Goal: Task Accomplishment & Management: Use online tool/utility

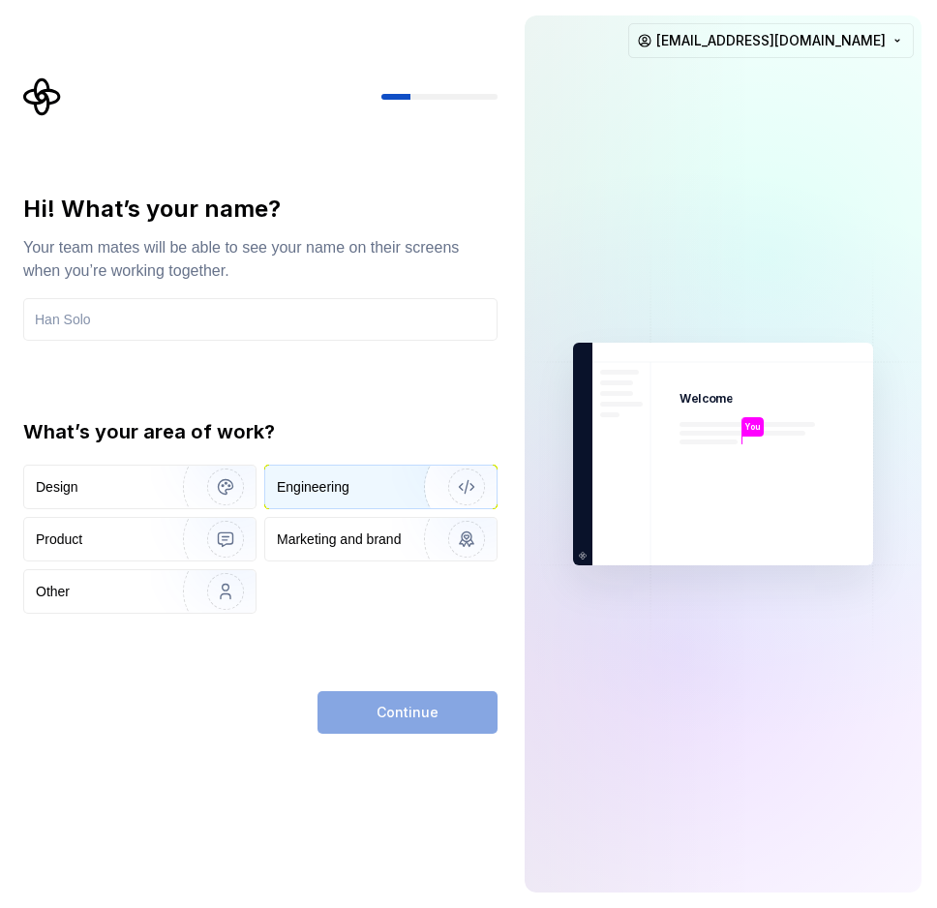
click at [386, 493] on div "Engineering" at bounding box center [352, 486] width 150 height 19
click at [144, 501] on div "Design" at bounding box center [139, 487] width 231 height 43
click at [329, 490] on div "Engineering" at bounding box center [313, 486] width 73 height 19
click at [380, 718] on div "Continue" at bounding box center [407, 712] width 180 height 43
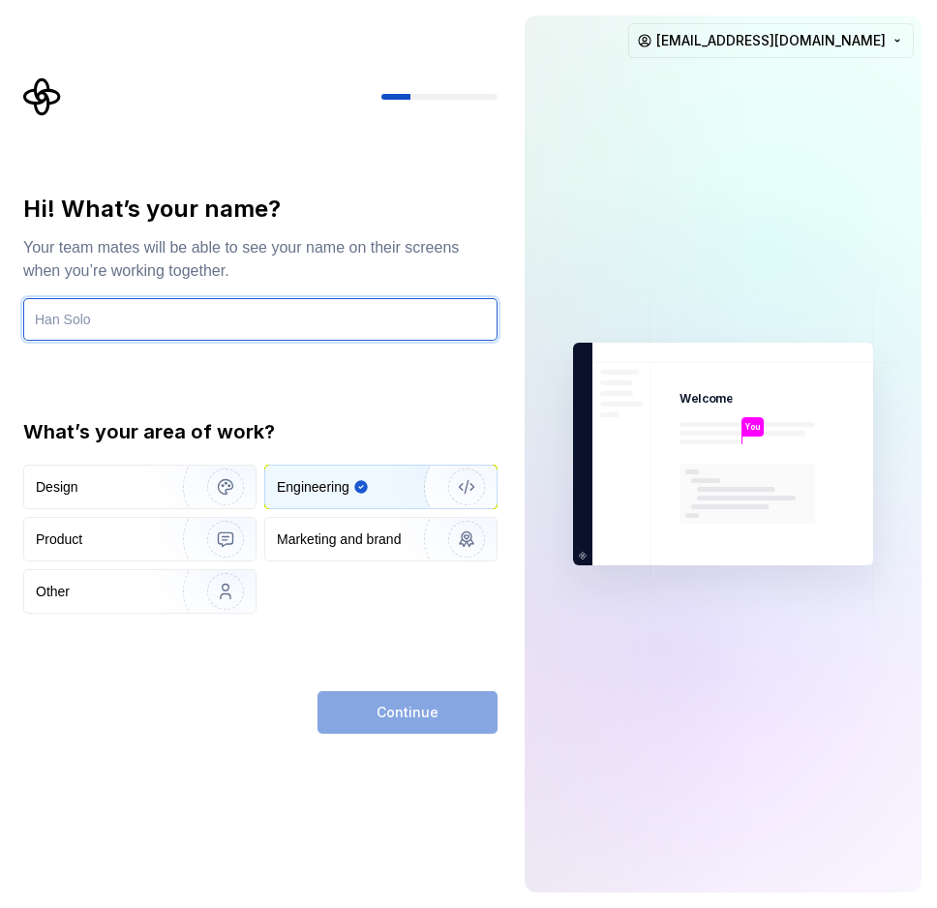
click at [169, 330] on input "text" at bounding box center [260, 319] width 474 height 43
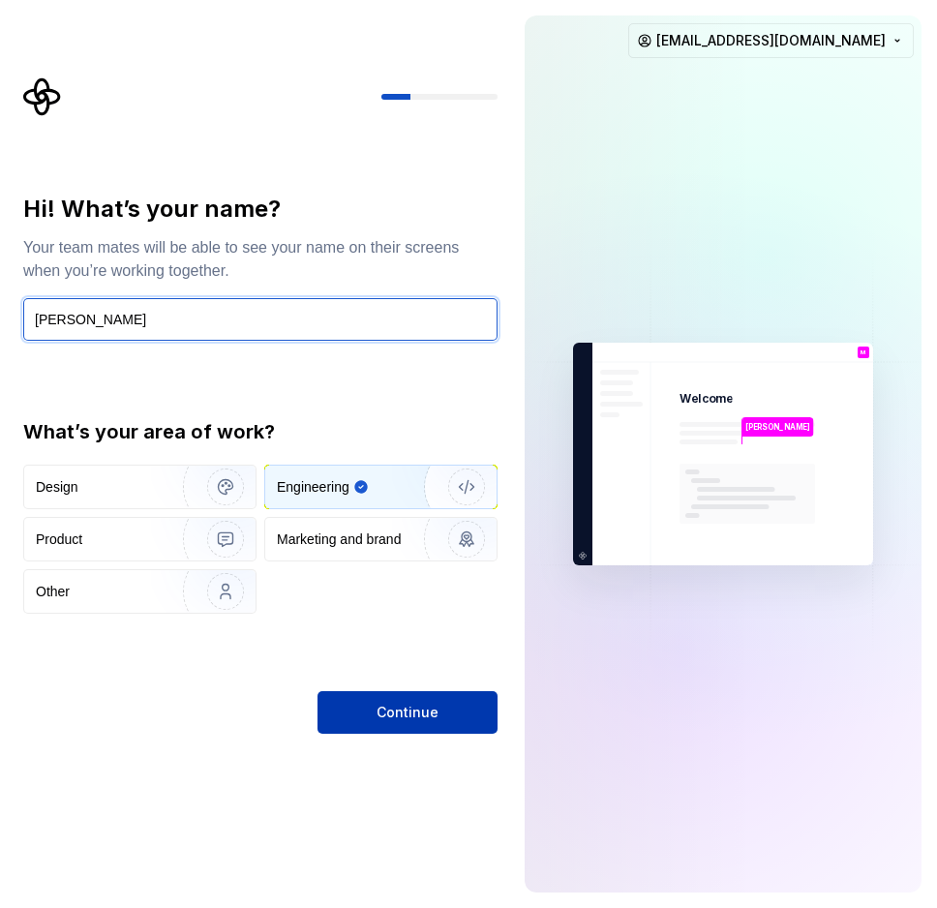
type input "[PERSON_NAME]"
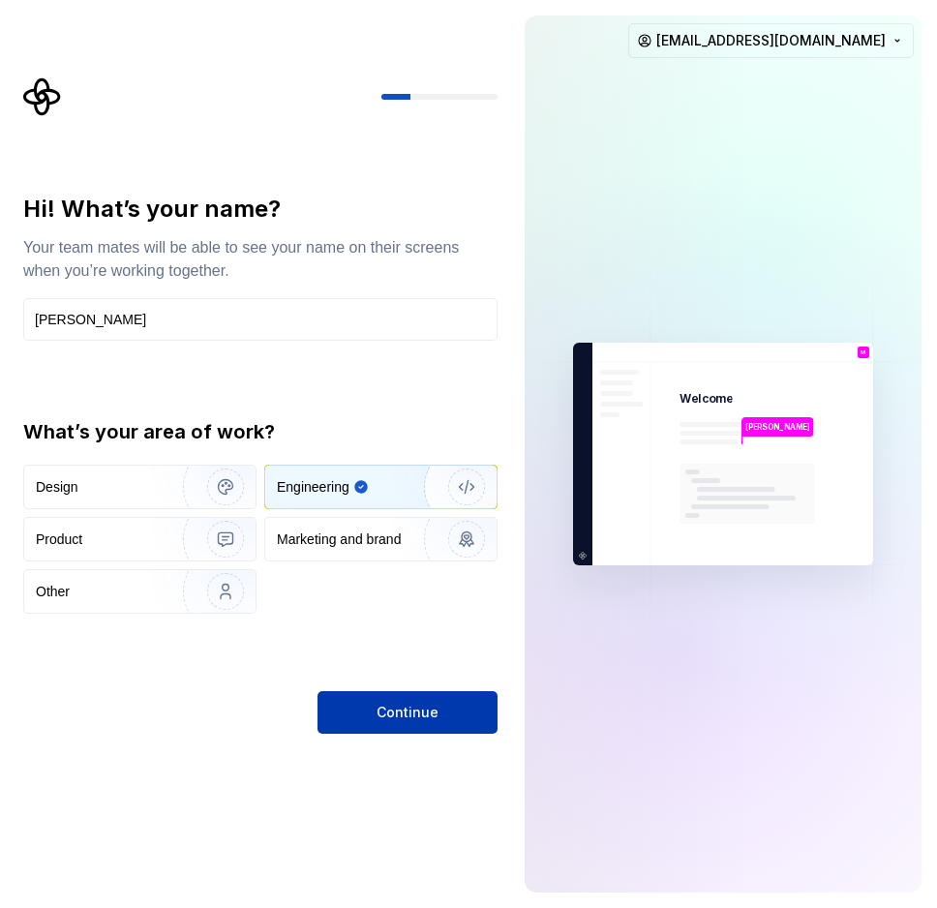
click at [390, 718] on span "Continue" at bounding box center [407, 712] width 62 height 19
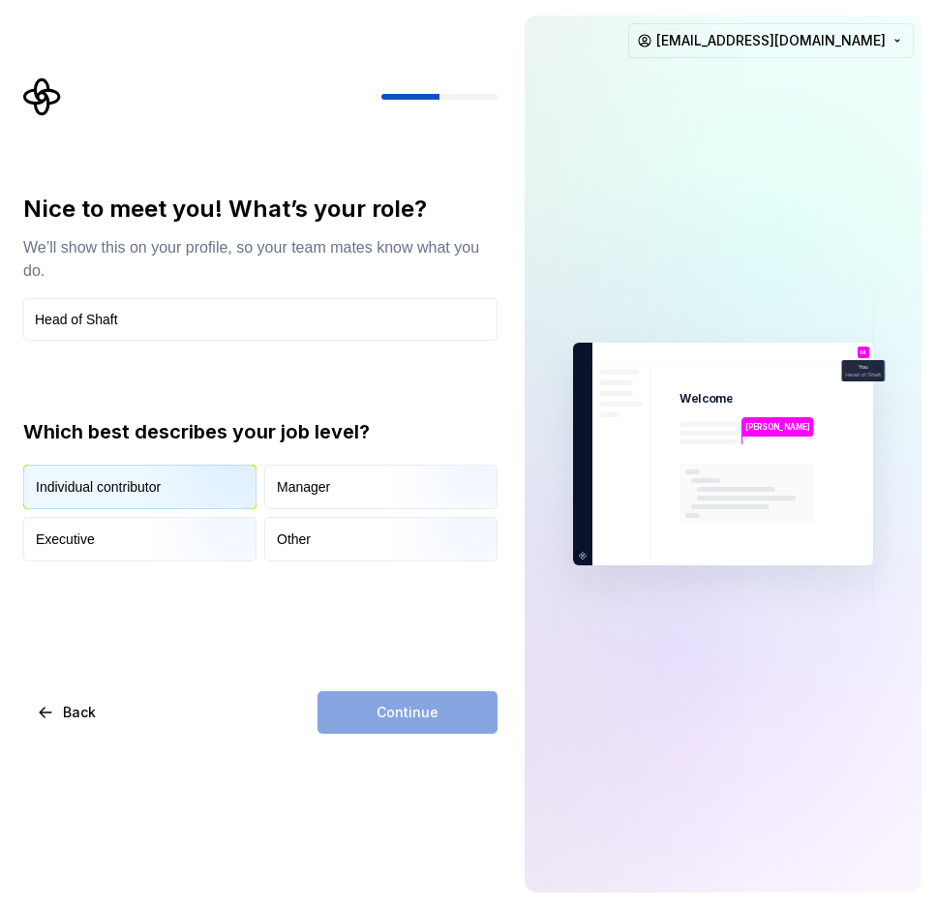
type input "Head of Shaft"
click at [192, 493] on img "button" at bounding box center [209, 511] width 124 height 130
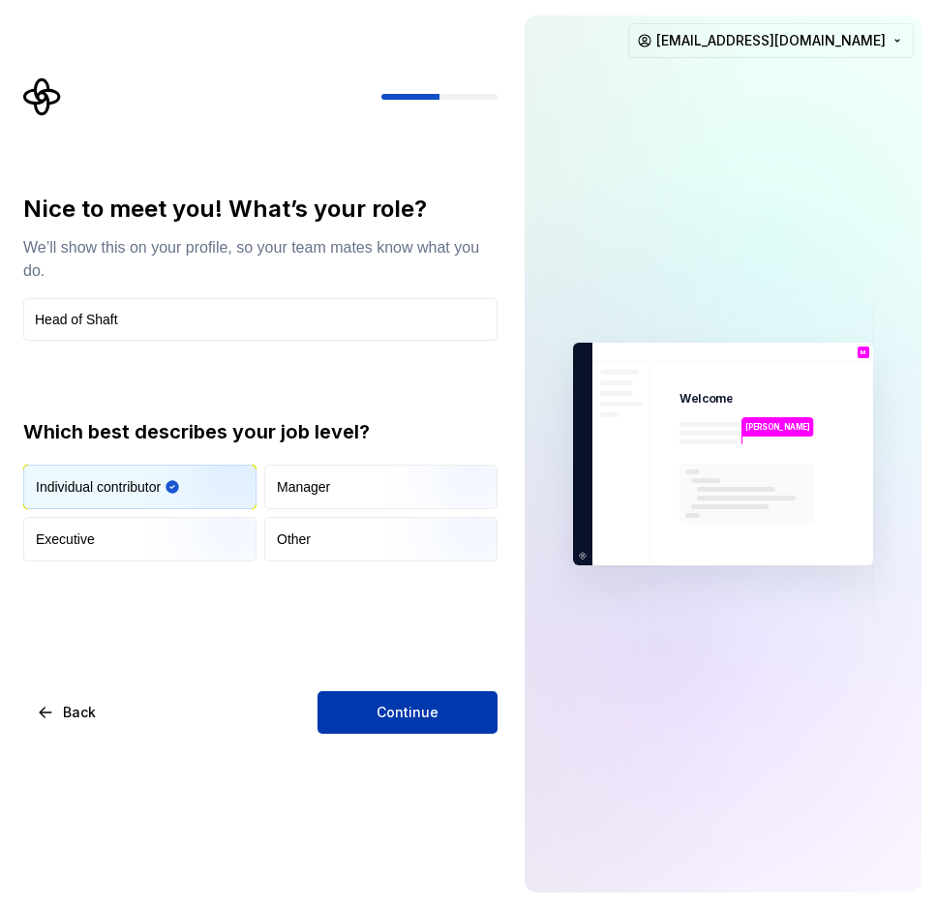
click at [414, 706] on span "Continue" at bounding box center [407, 712] width 62 height 19
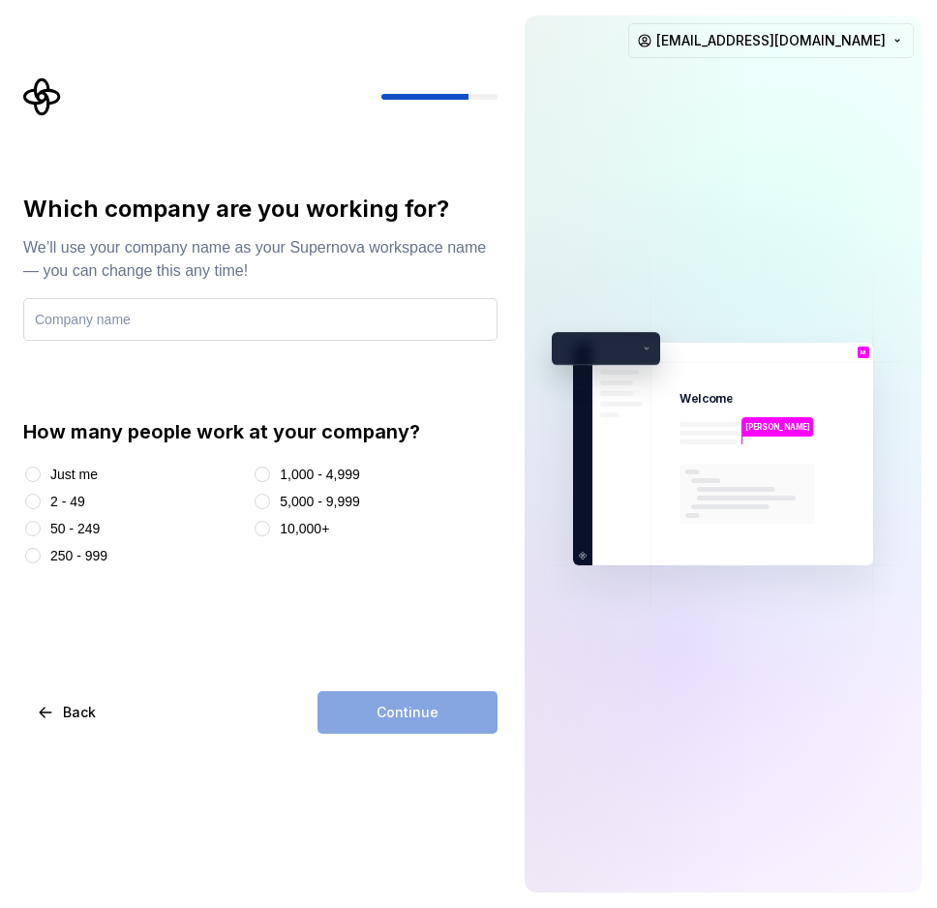
click at [153, 320] on input "text" at bounding box center [260, 319] width 474 height 43
click at [234, 323] on input "Lord of the rings - King of broakback" at bounding box center [260, 319] width 474 height 43
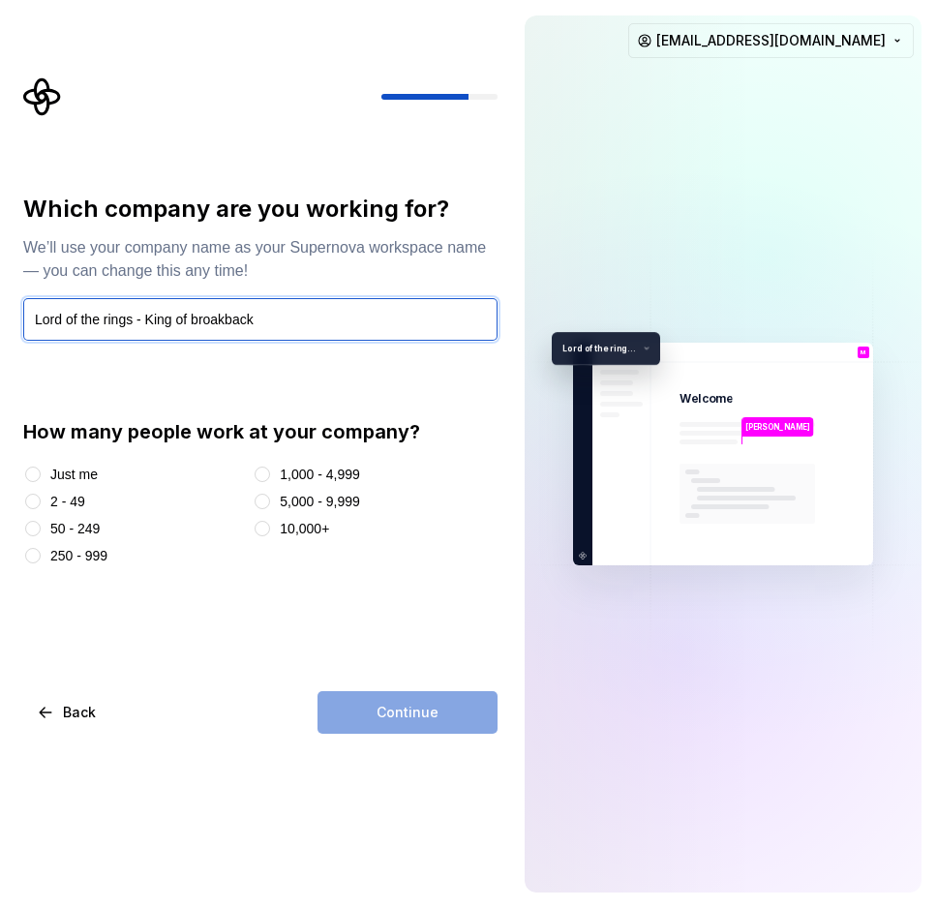
click at [296, 320] on input "Lord of the rings - King of broakback" at bounding box center [260, 319] width 474 height 43
click at [182, 316] on input "Lord of the rings - King of broakback" at bounding box center [260, 319] width 474 height 43
click at [174, 324] on input "Lord of the rings - King of broakback" at bounding box center [260, 319] width 474 height 43
click at [286, 320] on input "Lord of the rings - King of broakback" at bounding box center [260, 319] width 474 height 43
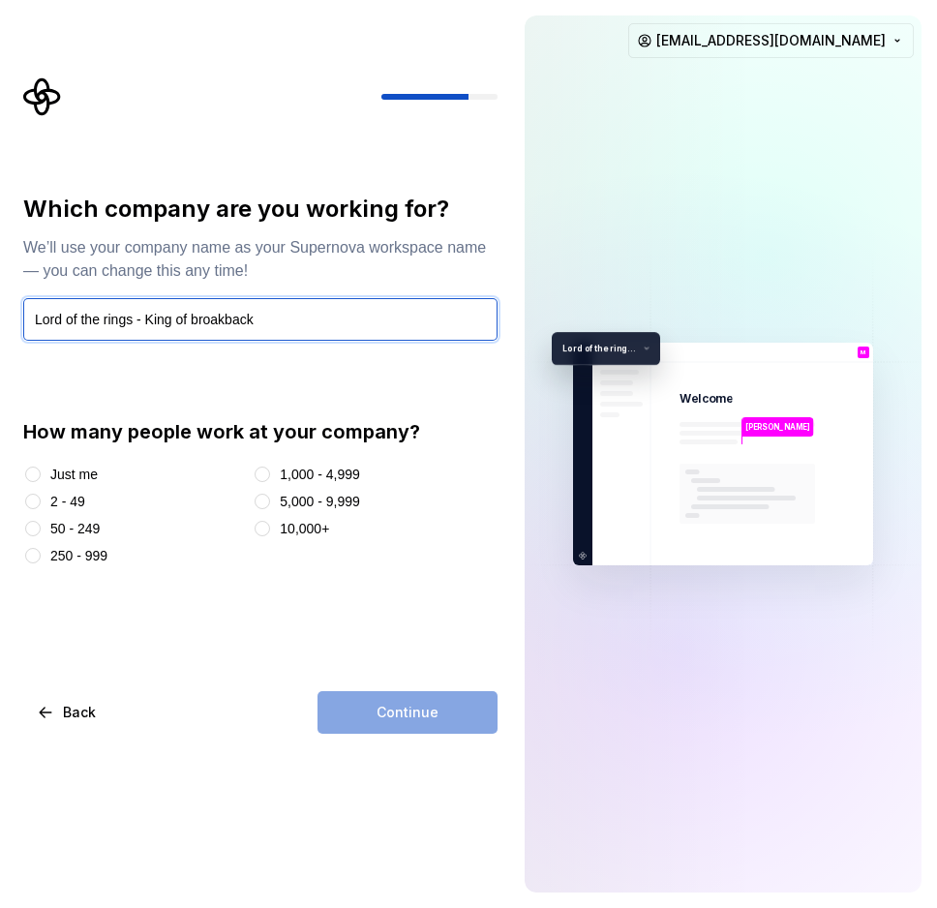
paste input "Brokeback Mountain"
click at [226, 322] on input "Lord of the rings - Brokeback Mountain" at bounding box center [260, 319] width 474 height 43
type input "Brokeass Mounted LLC"
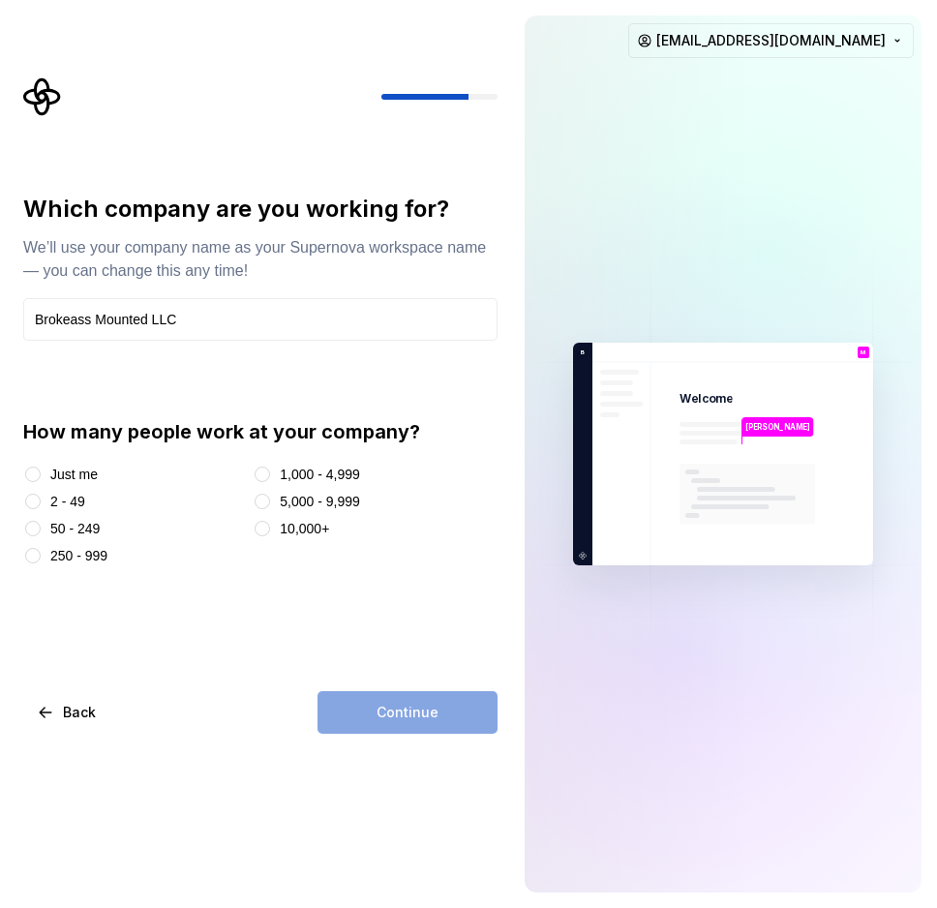
click at [66, 477] on div "Just me" at bounding box center [73, 474] width 47 height 19
click at [41, 477] on button "Just me" at bounding box center [32, 473] width 15 height 15
click at [77, 505] on div "2 - 49" at bounding box center [67, 501] width 35 height 19
click at [41, 505] on button "2 - 49" at bounding box center [32, 501] width 15 height 15
click at [63, 480] on div "Just me" at bounding box center [73, 474] width 47 height 19
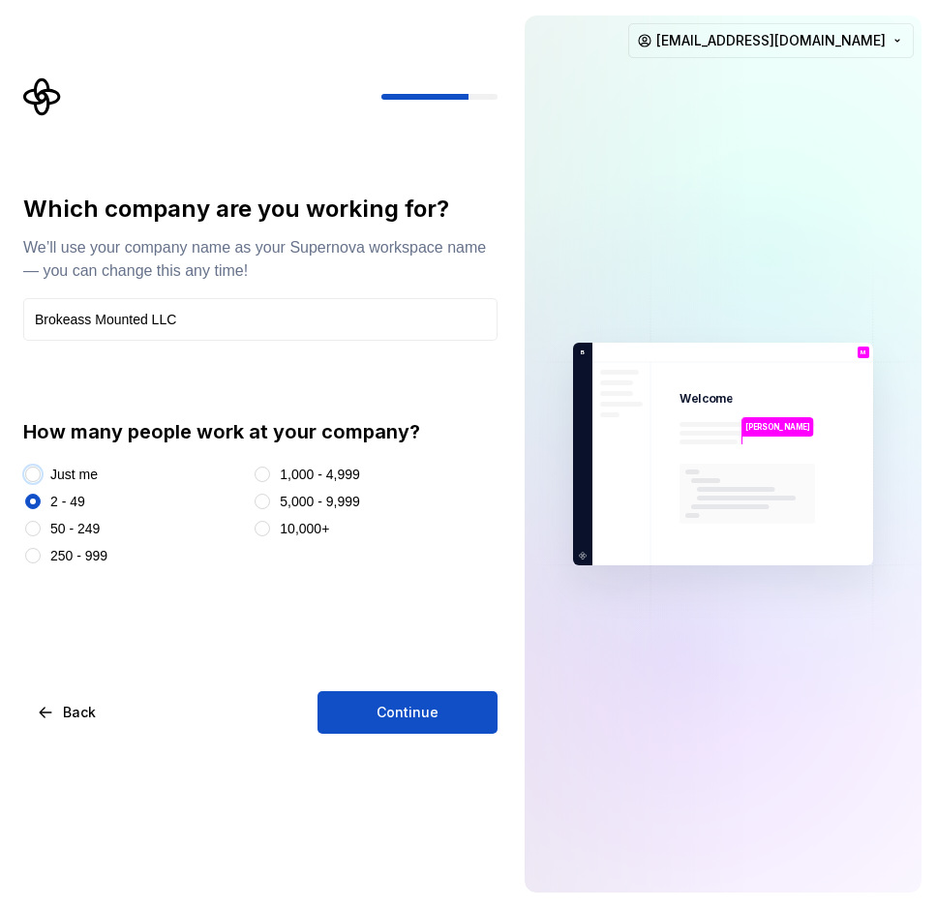
click at [41, 480] on button "Just me" at bounding box center [32, 473] width 15 height 15
click at [409, 715] on span "Continue" at bounding box center [407, 712] width 62 height 19
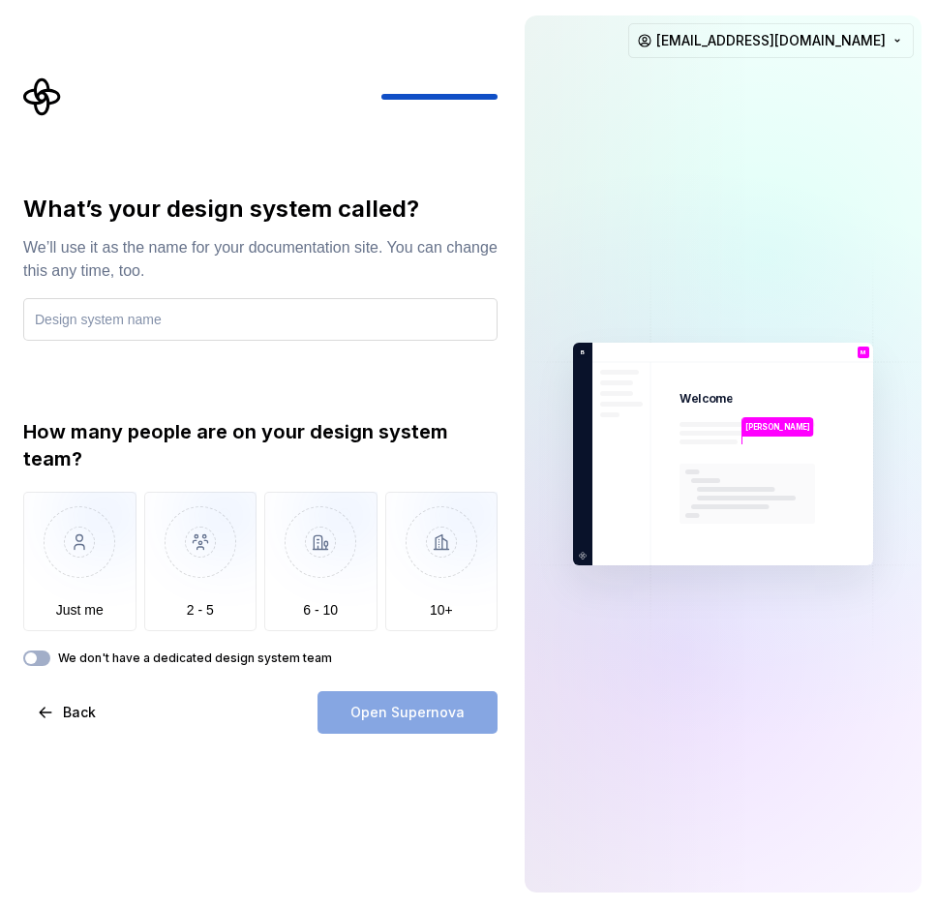
click at [181, 316] on input "text" at bounding box center [260, 319] width 474 height 43
type input "M"
type input "J"
type input "S"
drag, startPoint x: 167, startPoint y: 325, endPoint x: 24, endPoint y: 319, distance: 143.4
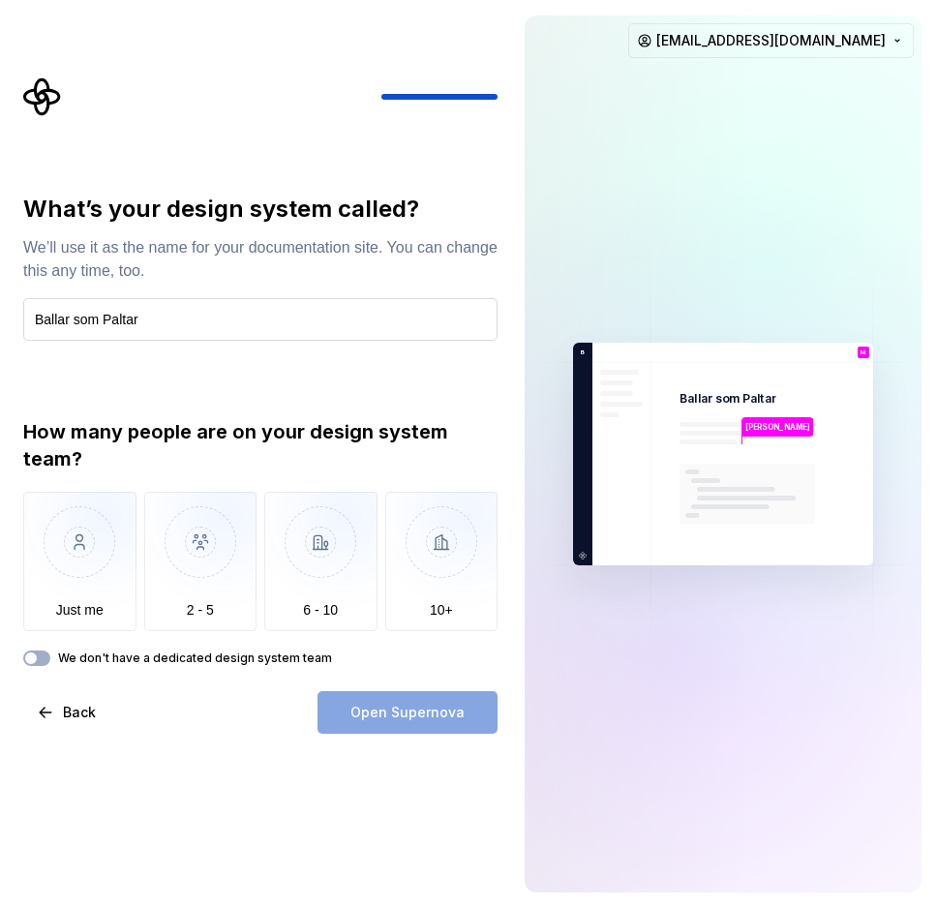
click at [24, 319] on input "Ballar som Paltar" at bounding box center [260, 319] width 474 height 43
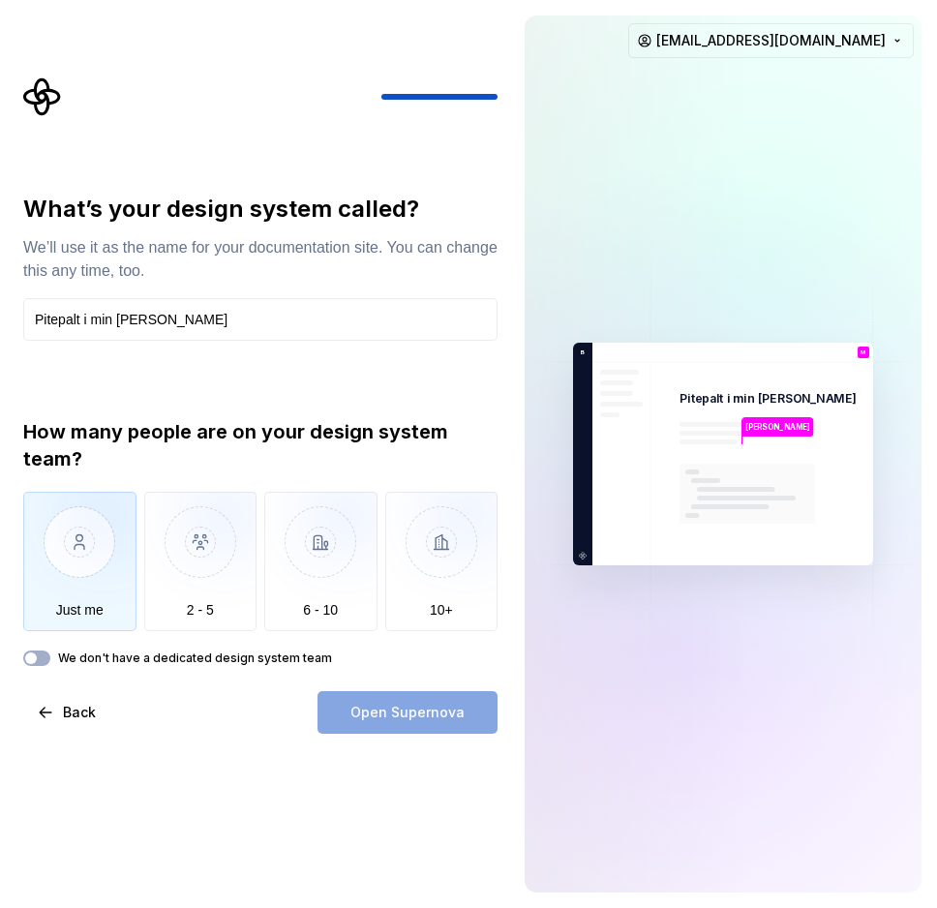
type input "Pitepalt i min [PERSON_NAME]"
click at [79, 583] on img "button" at bounding box center [79, 557] width 113 height 130
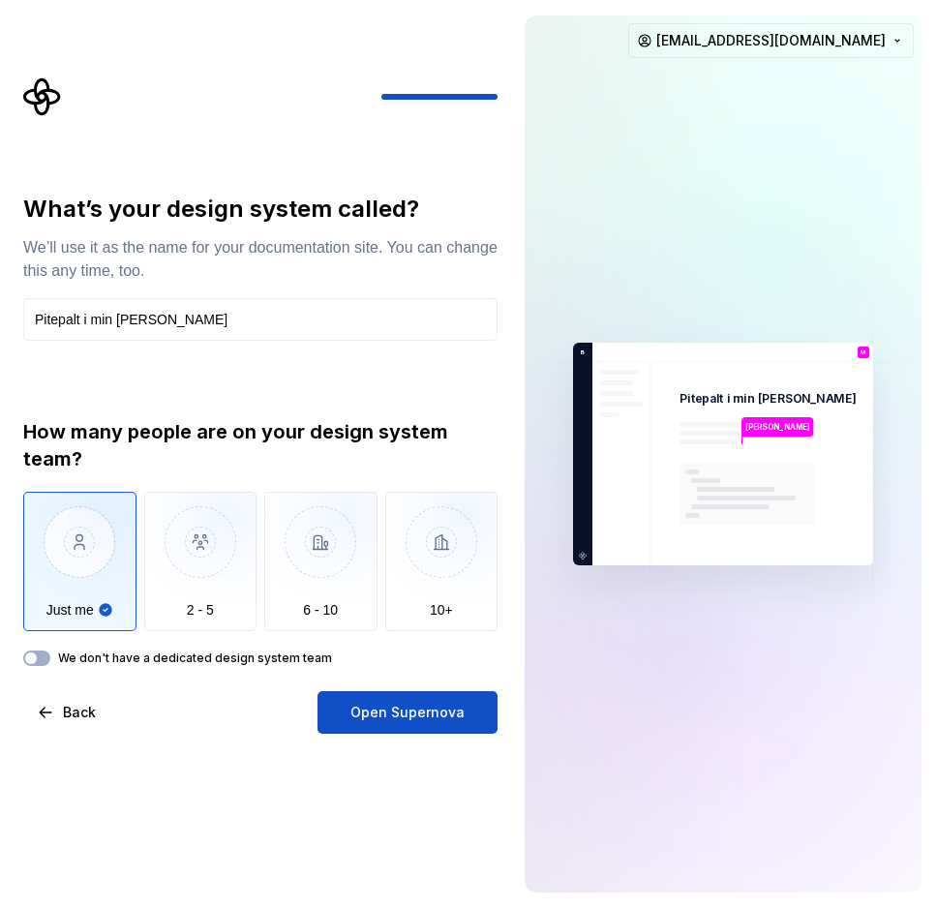
click at [124, 652] on label "We don't have a dedicated design system team" at bounding box center [195, 657] width 274 height 15
click at [50, 652] on button "We don't have a dedicated design system team" at bounding box center [36, 657] width 27 height 15
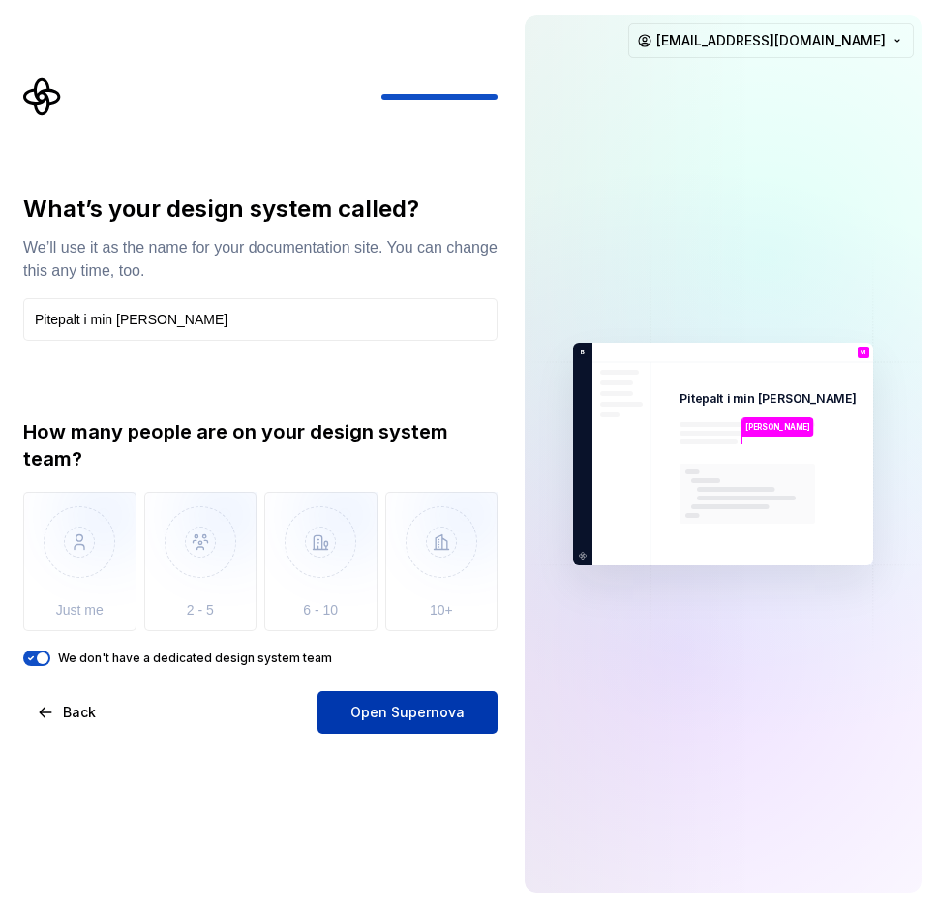
click at [418, 726] on button "Open Supernova" at bounding box center [407, 712] width 180 height 43
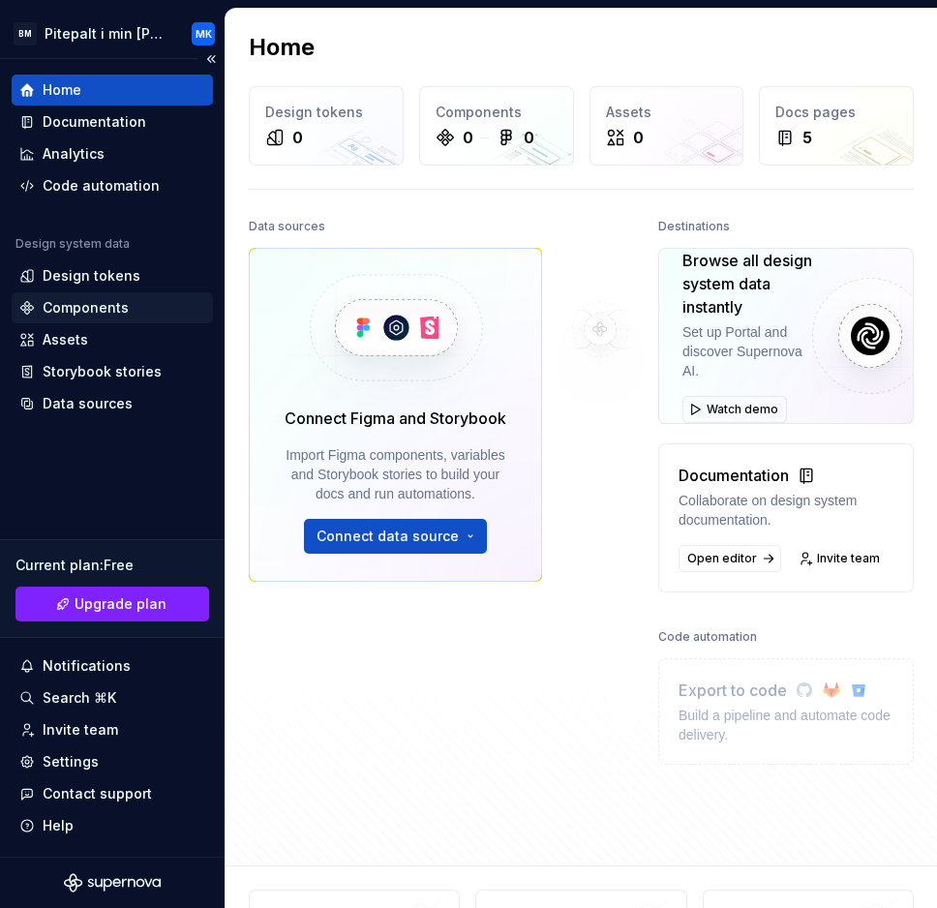
click at [108, 304] on div "Components" at bounding box center [86, 307] width 86 height 19
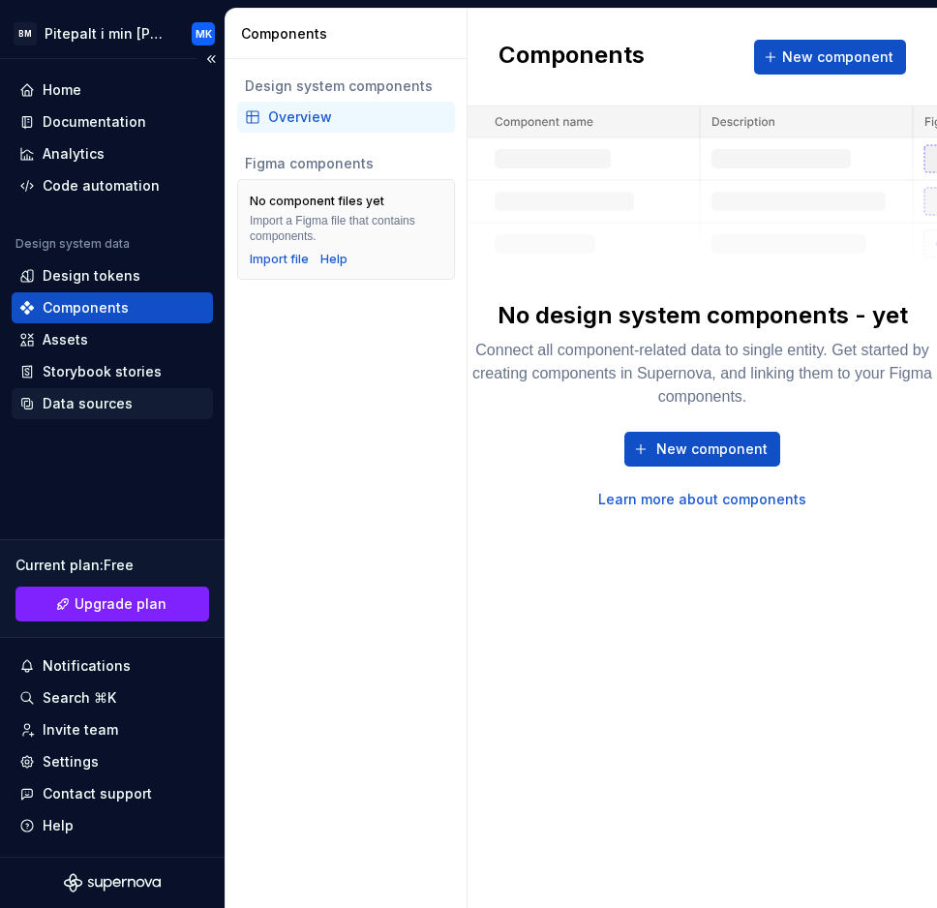
click at [102, 410] on div "Data sources" at bounding box center [88, 403] width 90 height 19
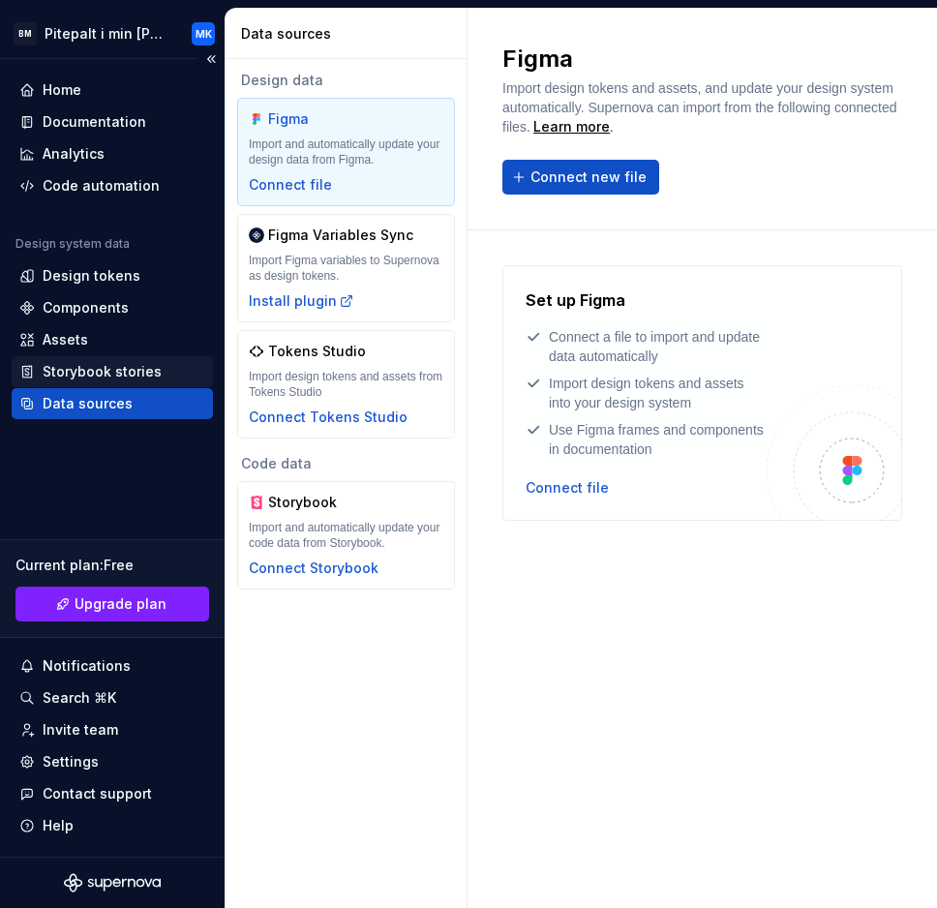
click at [99, 378] on div "Storybook stories" at bounding box center [102, 371] width 119 height 19
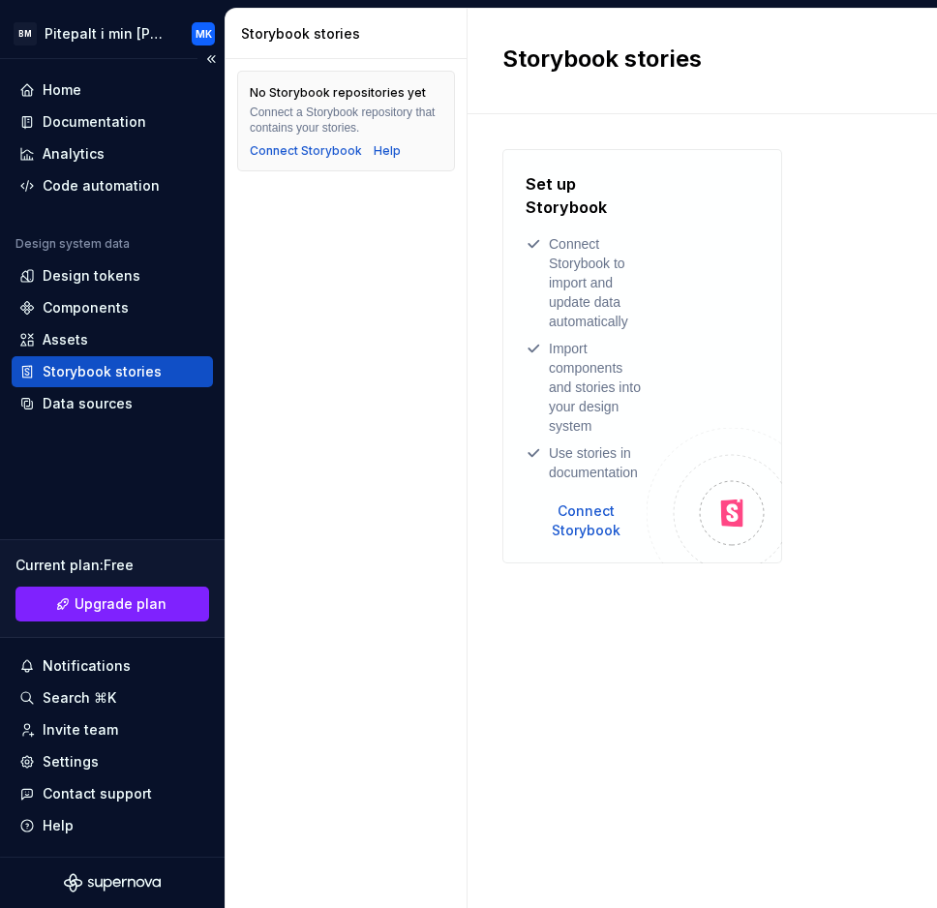
click at [95, 356] on div "Storybook stories" at bounding box center [112, 371] width 201 height 31
click at [95, 345] on div "Assets" at bounding box center [112, 339] width 186 height 19
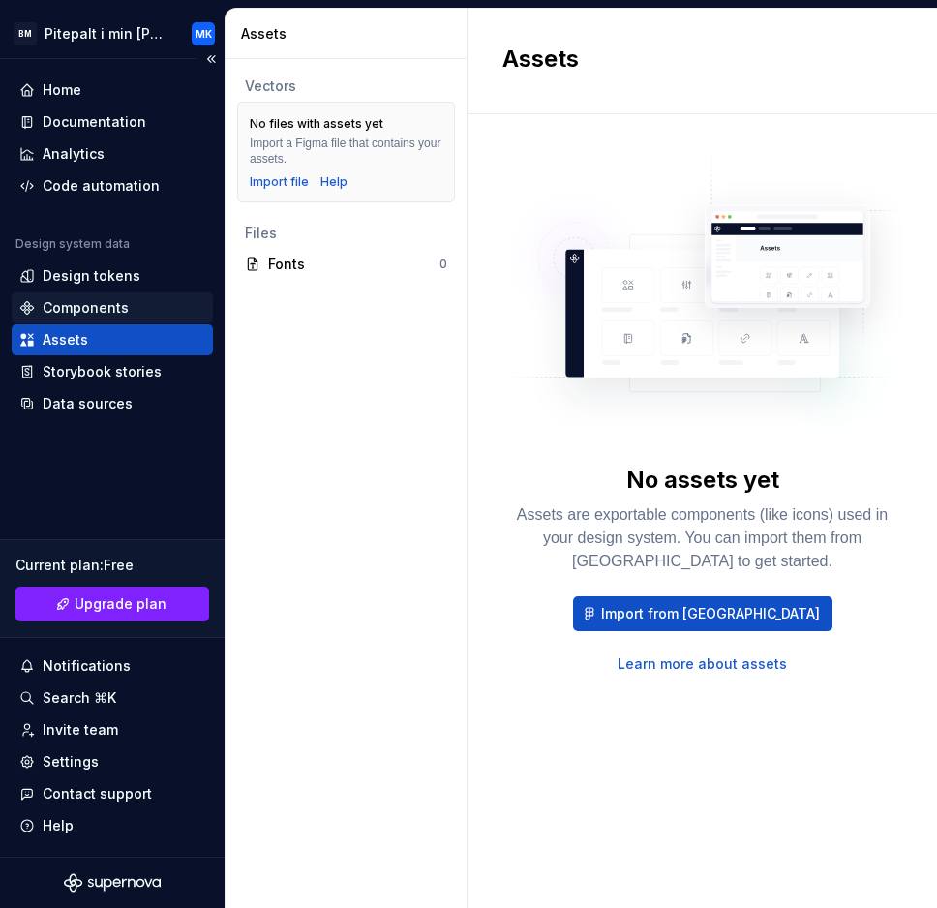
click at [118, 313] on div "Components" at bounding box center [86, 307] width 86 height 19
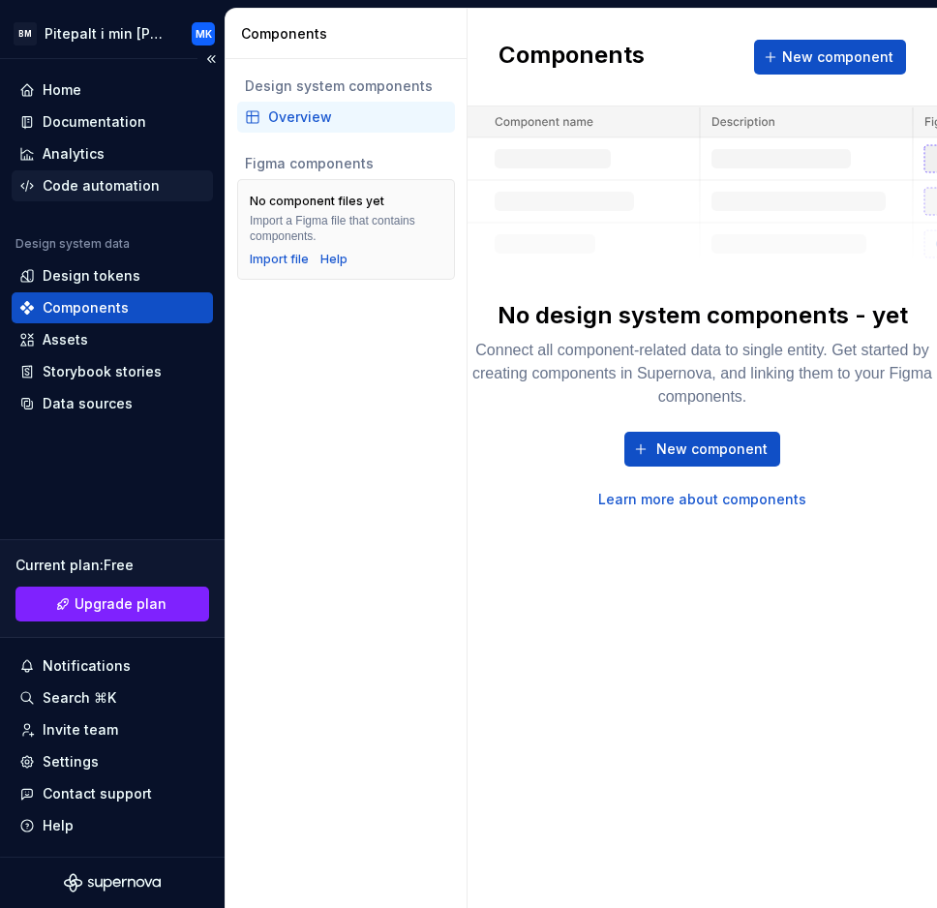
click at [147, 194] on div "Code automation" at bounding box center [101, 185] width 117 height 19
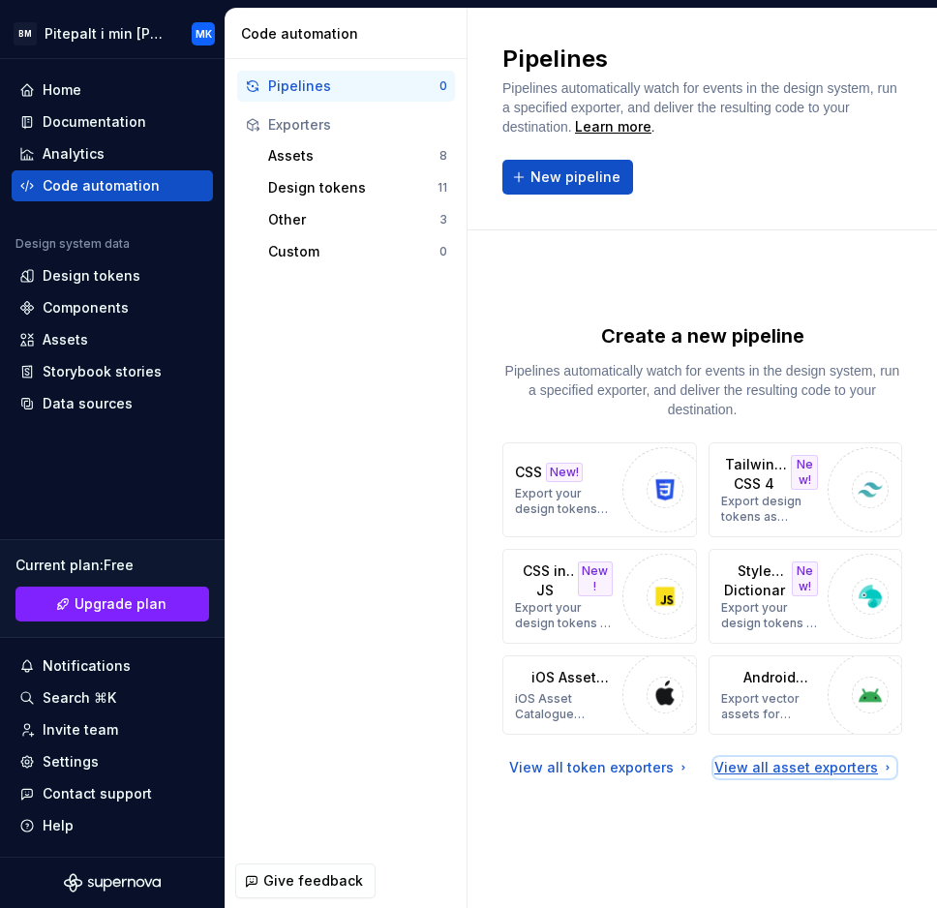
click at [838, 767] on div "View all asset exporters" at bounding box center [804, 767] width 181 height 19
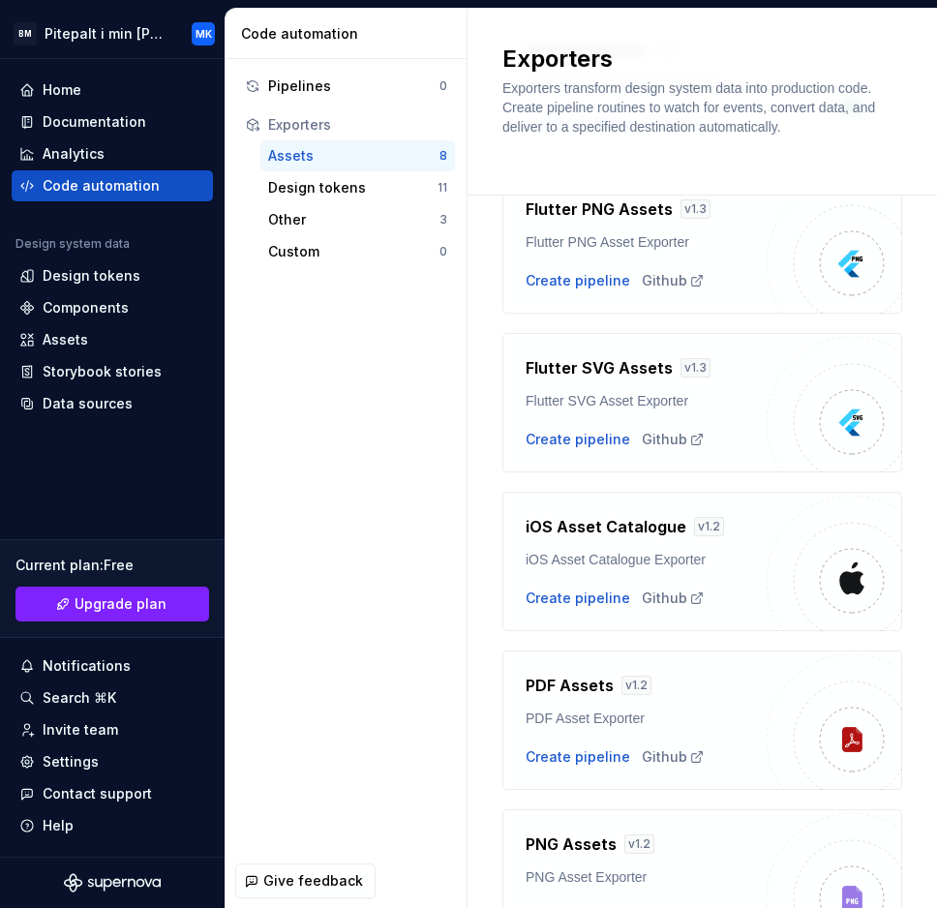
scroll to position [282, 0]
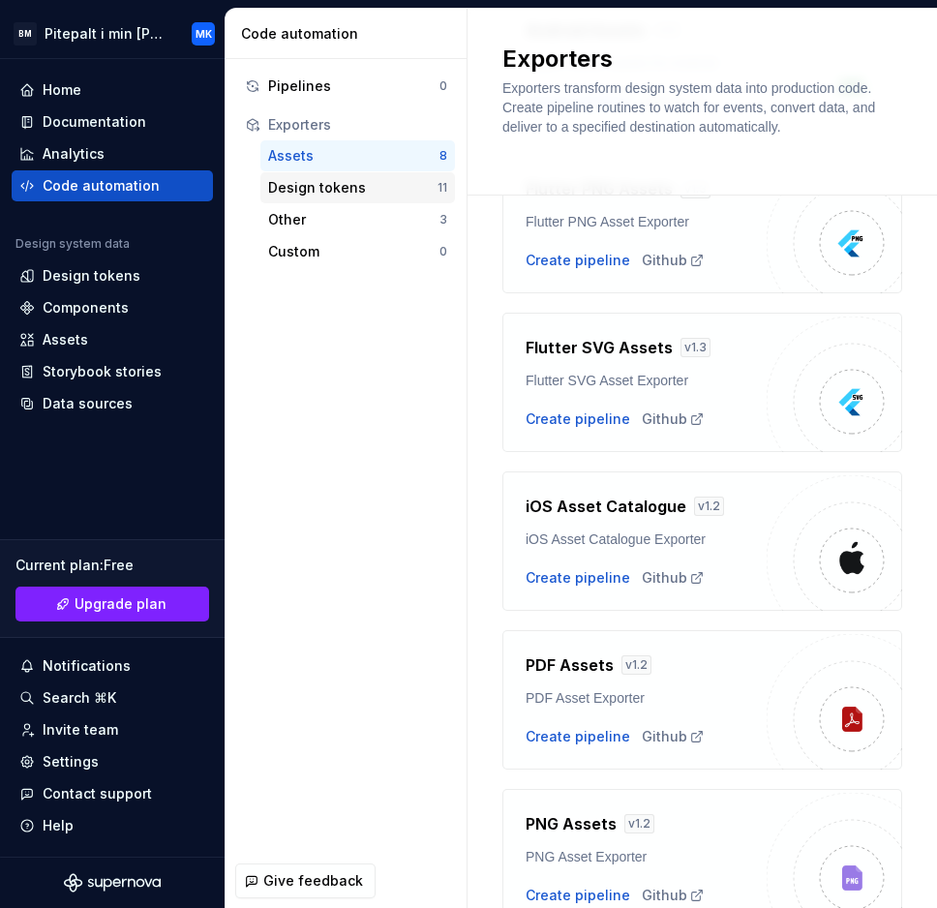
click at [352, 178] on div "Design tokens" at bounding box center [352, 187] width 169 height 19
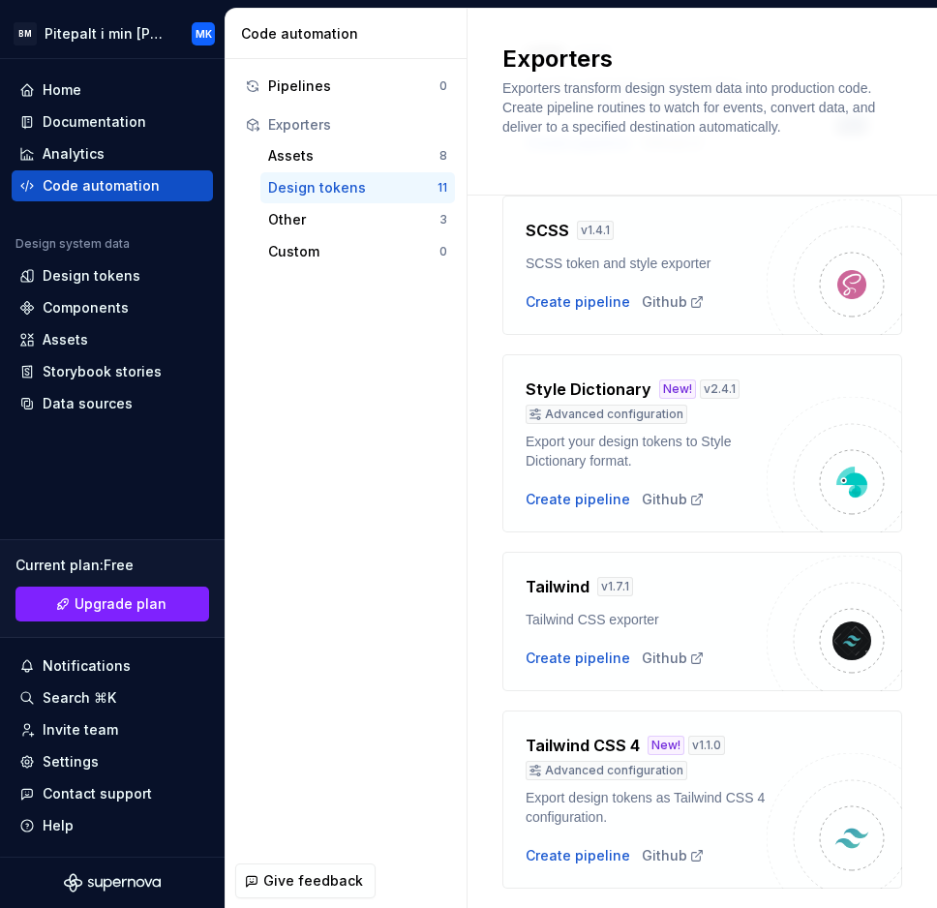
scroll to position [1361, 0]
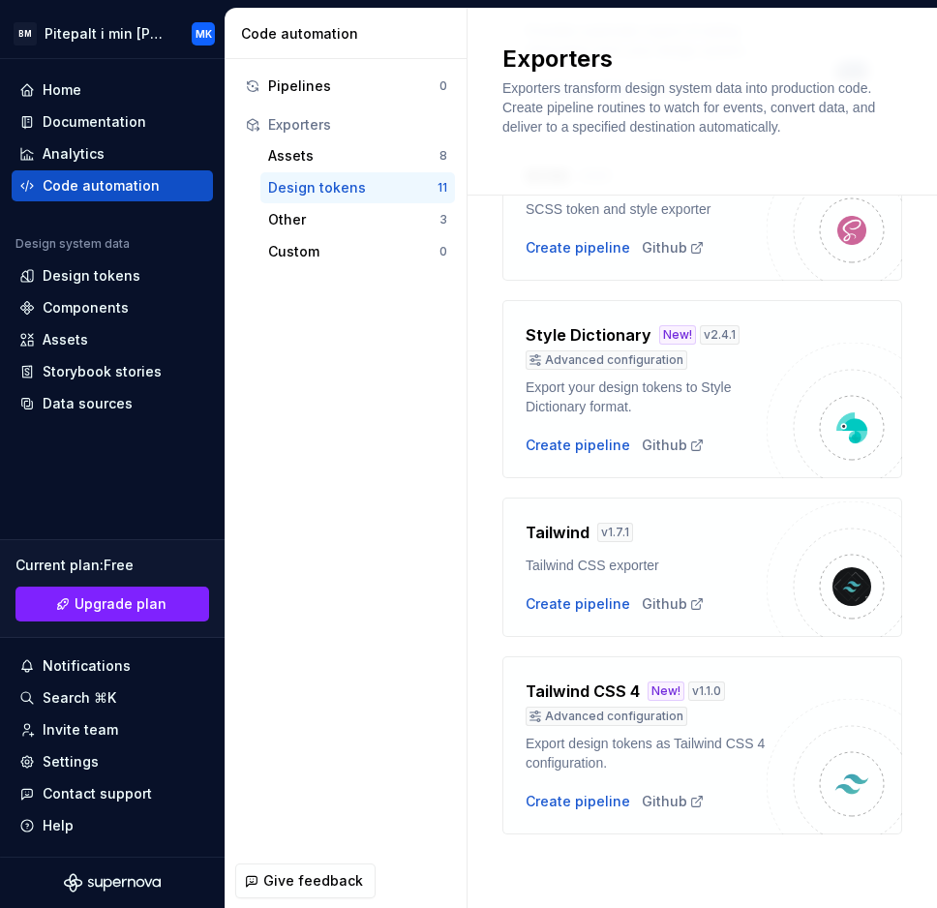
click at [561, 592] on div "Tailwind v 1.7.1 Tailwind CSS exporter Create pipeline Github" at bounding box center [646, 567] width 241 height 93
click at [566, 601] on div "Create pipeline" at bounding box center [578, 603] width 105 height 19
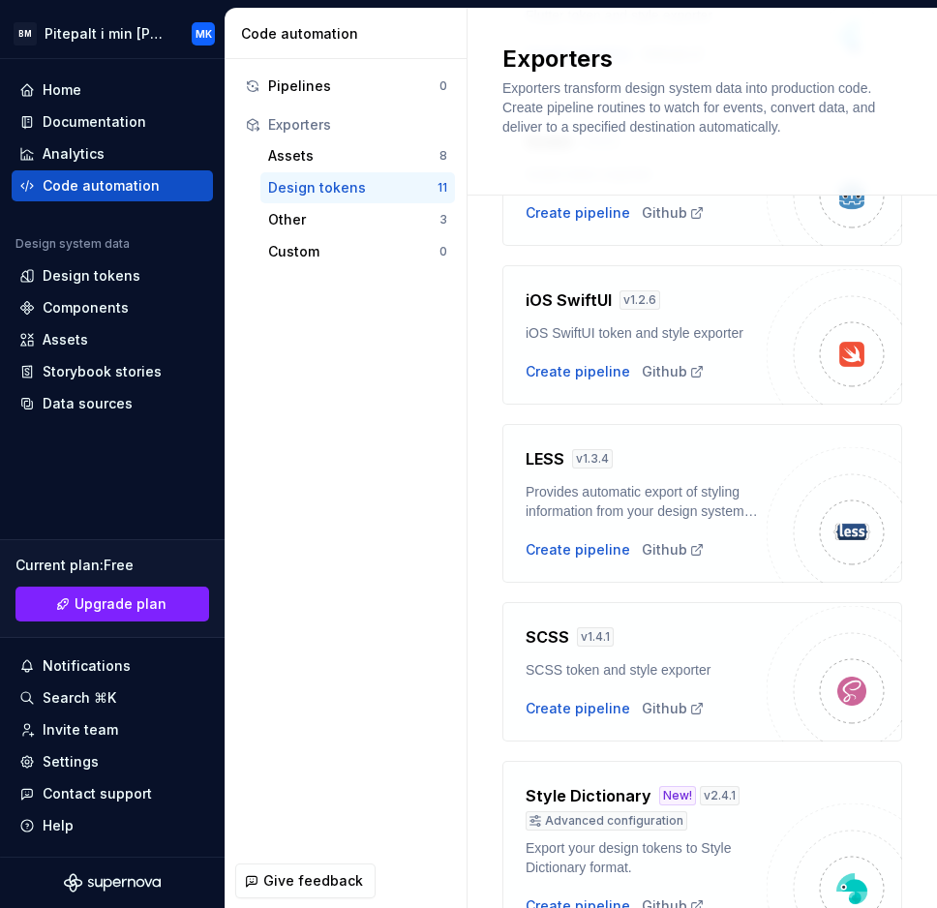
scroll to position [1363, 0]
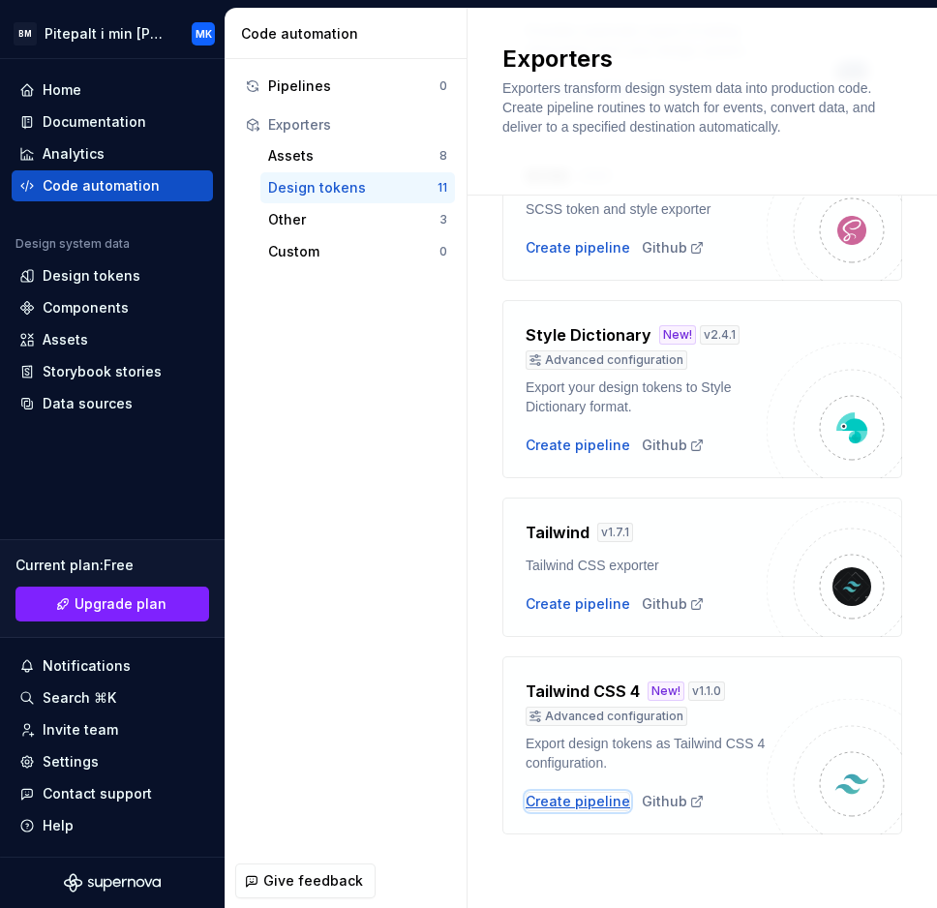
click at [582, 797] on div "Create pipeline" at bounding box center [578, 801] width 105 height 19
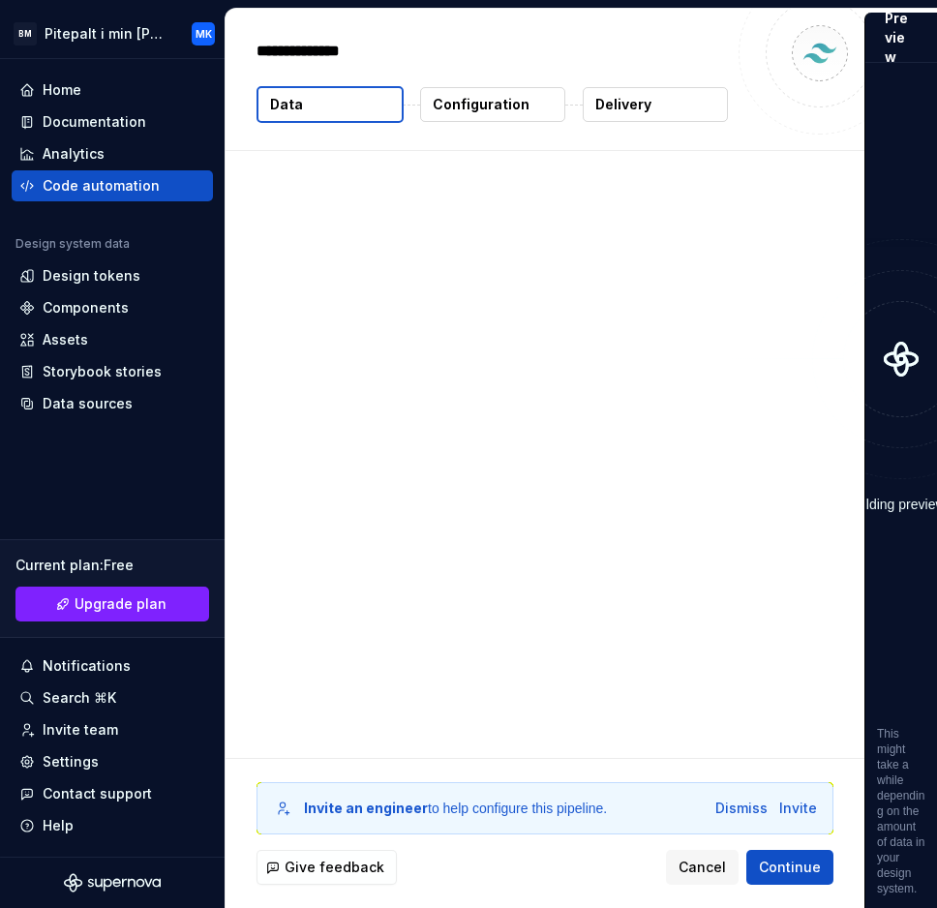
type textarea "*"
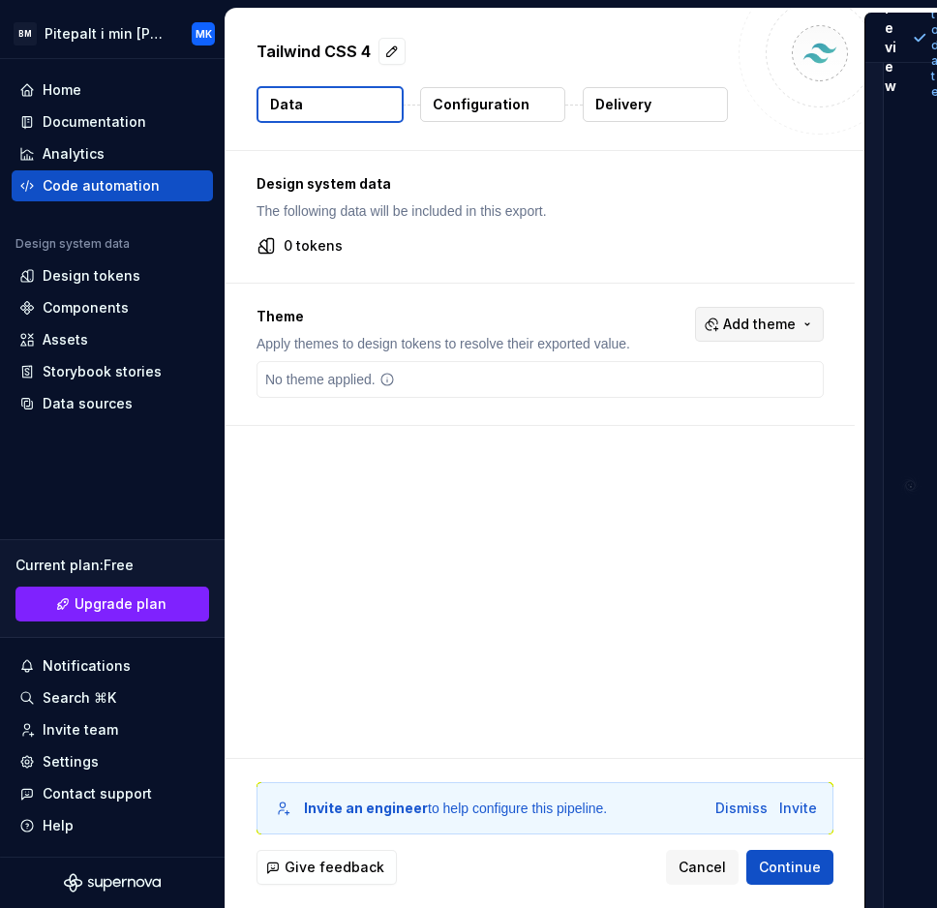
click at [775, 334] on button "Add theme" at bounding box center [759, 324] width 129 height 35
type input "f"
type input "b"
click at [423, 312] on html "BM Pitepalt i min [PERSON_NAME] Home Documentation Analytics Code automation De…" at bounding box center [468, 454] width 937 height 908
click at [436, 375] on div "No theme applied." at bounding box center [539, 379] width 567 height 37
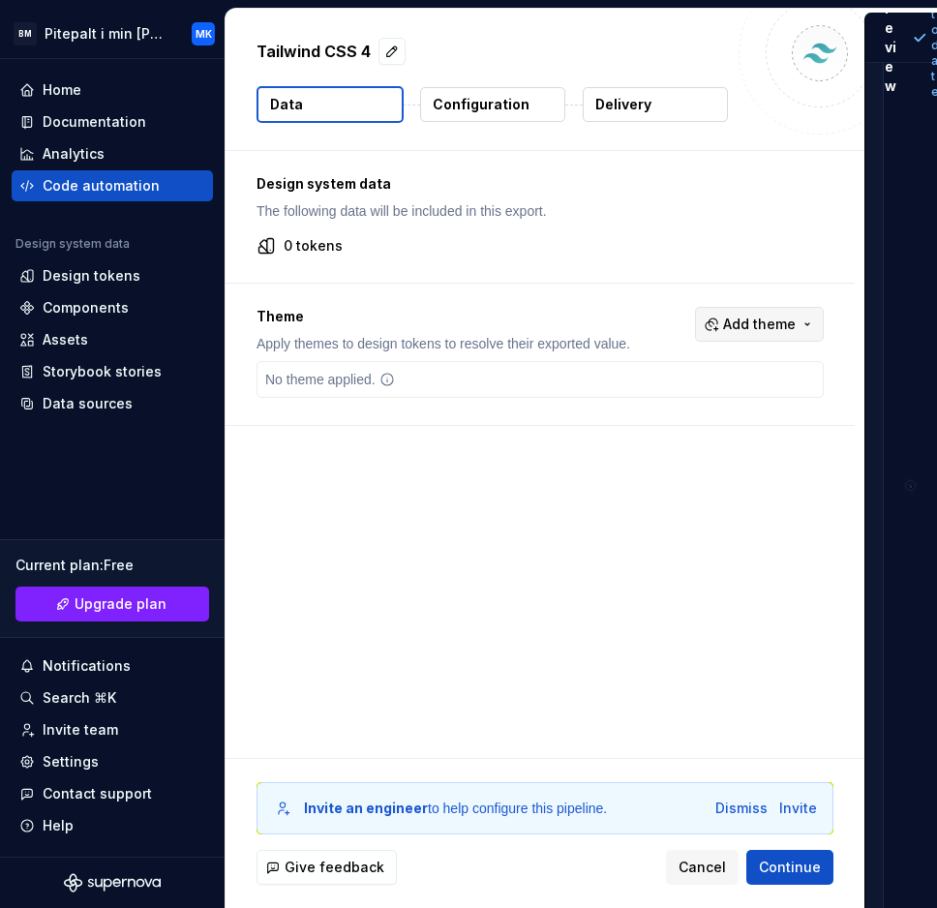
click at [761, 328] on span "Add theme" at bounding box center [759, 324] width 73 height 19
click at [689, 401] on div "Dark" at bounding box center [718, 401] width 184 height 19
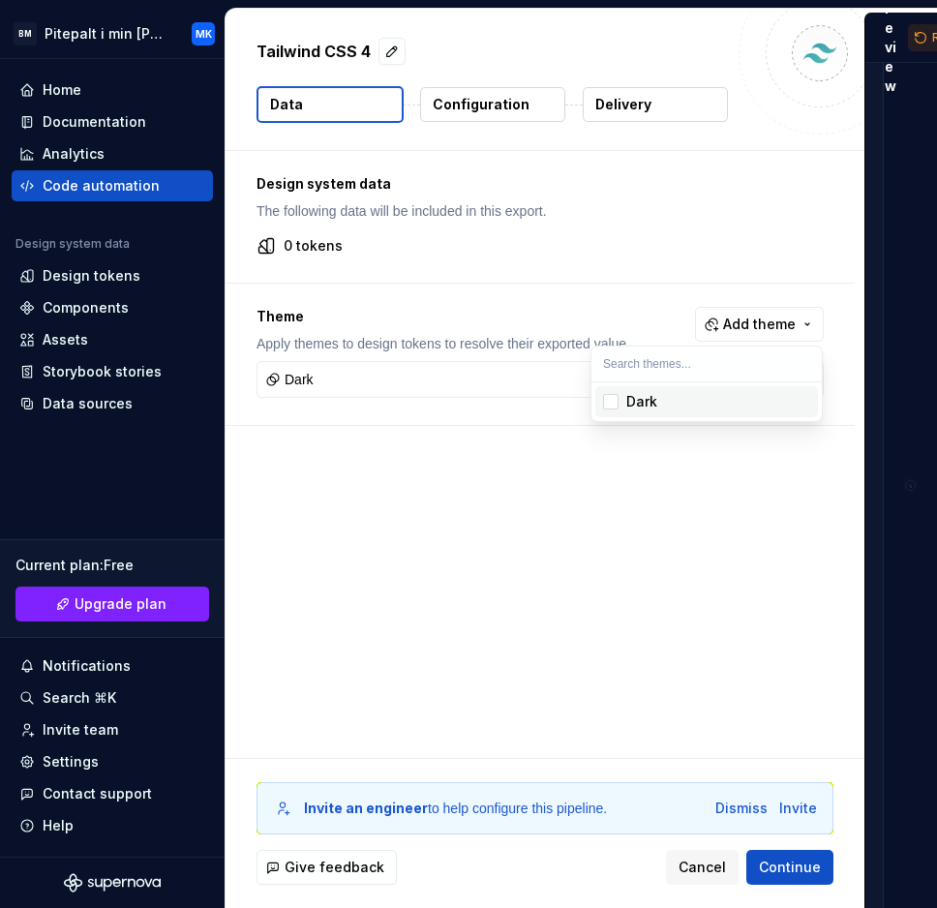
click at [425, 471] on html "BM Pitepalt i min [PERSON_NAME] Home Documentation Analytics Code automation De…" at bounding box center [468, 454] width 937 height 908
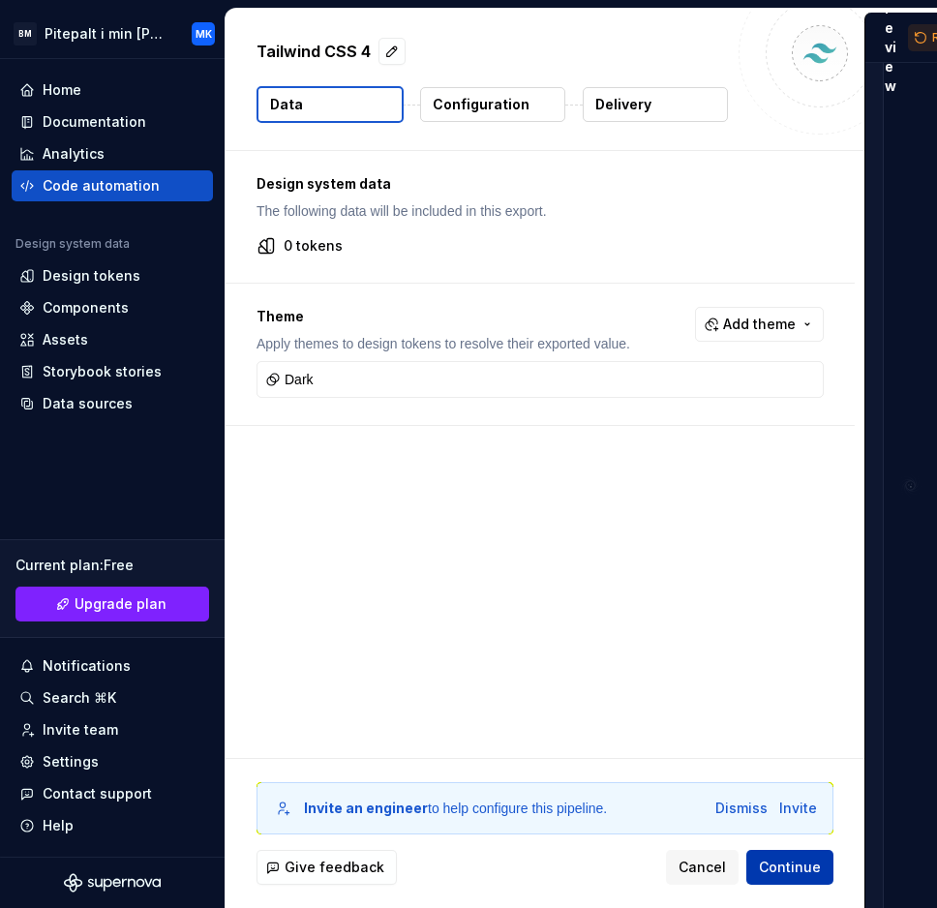
click at [813, 868] on span "Continue" at bounding box center [790, 867] width 62 height 19
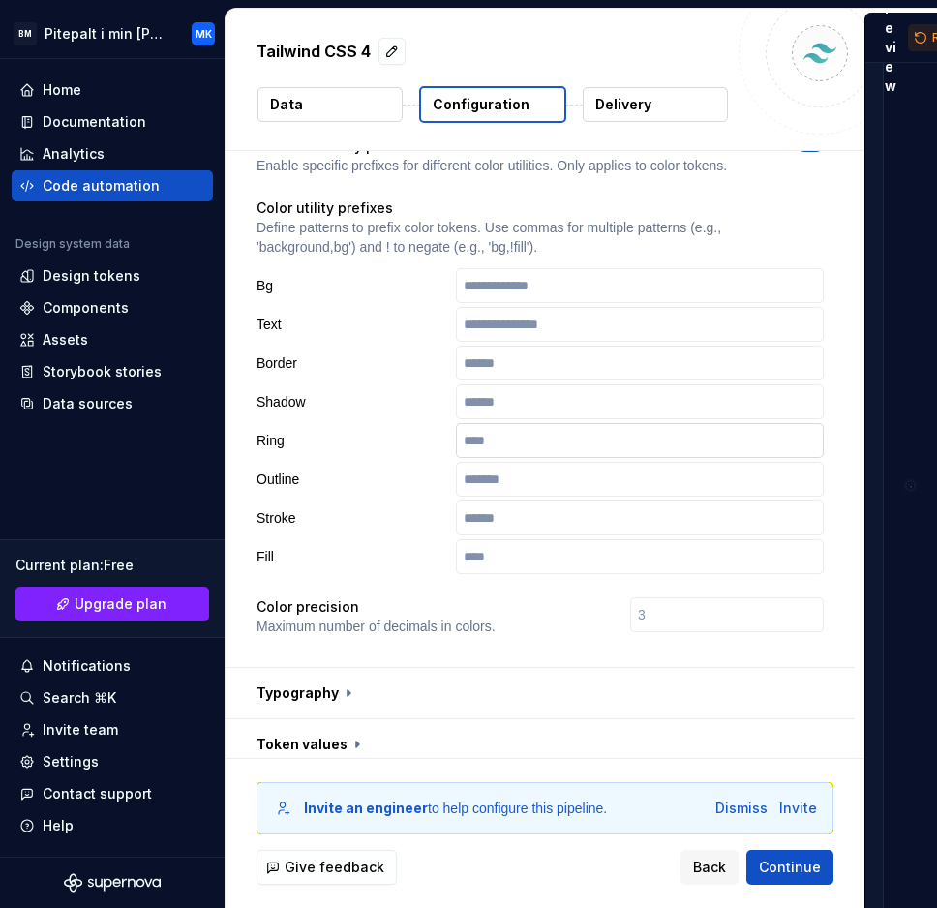
scroll to position [545, 0]
